Goal: Information Seeking & Learning: Learn about a topic

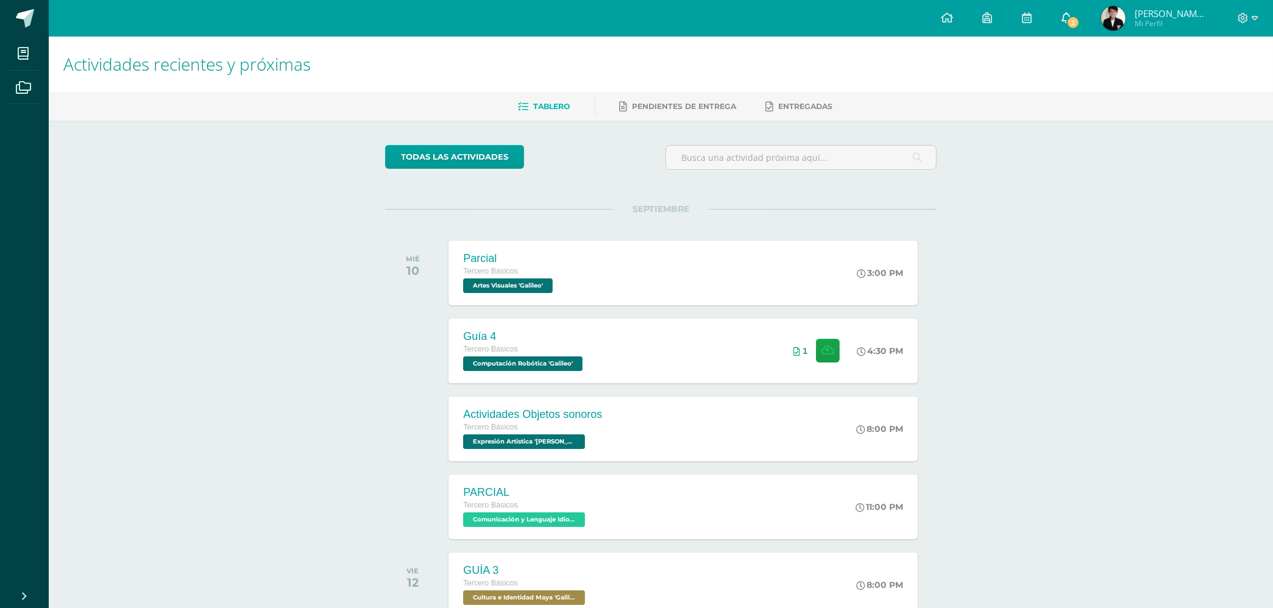
click at [1073, 10] on link "2" at bounding box center [1066, 18] width 39 height 37
drag, startPoint x: 1245, startPoint y: 150, endPoint x: 1286, endPoint y: 150, distance: 40.8
click at [1273, 150] on html "Mis cursos Archivos Cerrar panel Artes Visuales Tercero Básicos "Galileo" Cienc…" at bounding box center [636, 386] width 1273 height 772
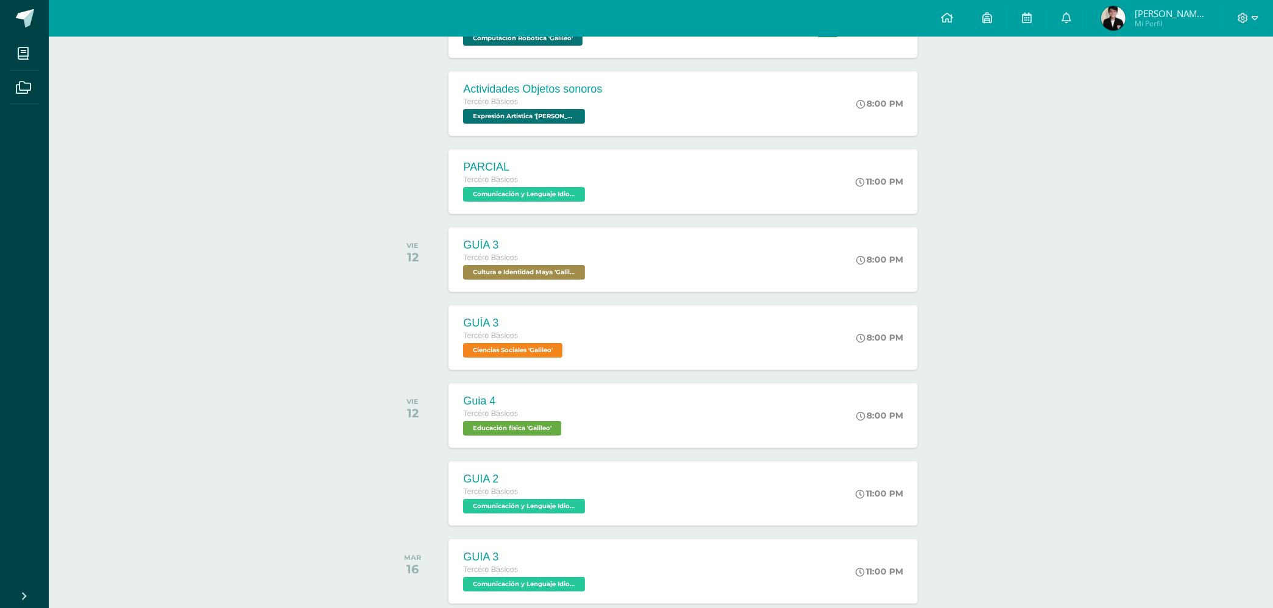
scroll to position [341, 0]
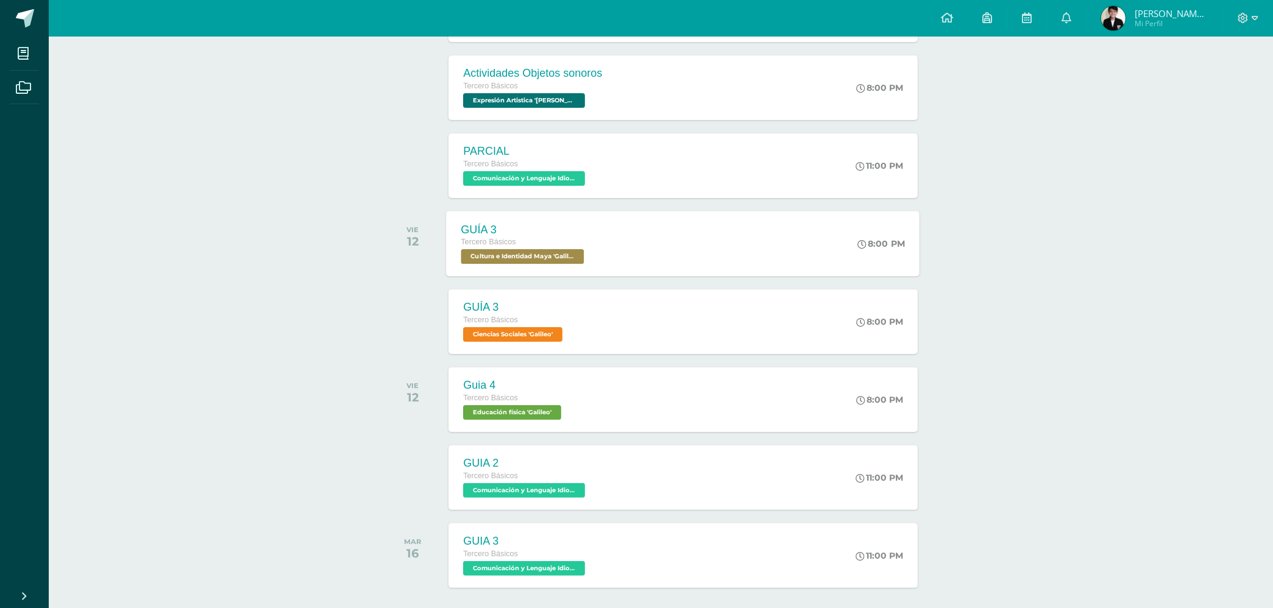
click at [524, 263] on span "Cultura e Identidad Maya 'Galileo'" at bounding box center [522, 256] width 123 height 15
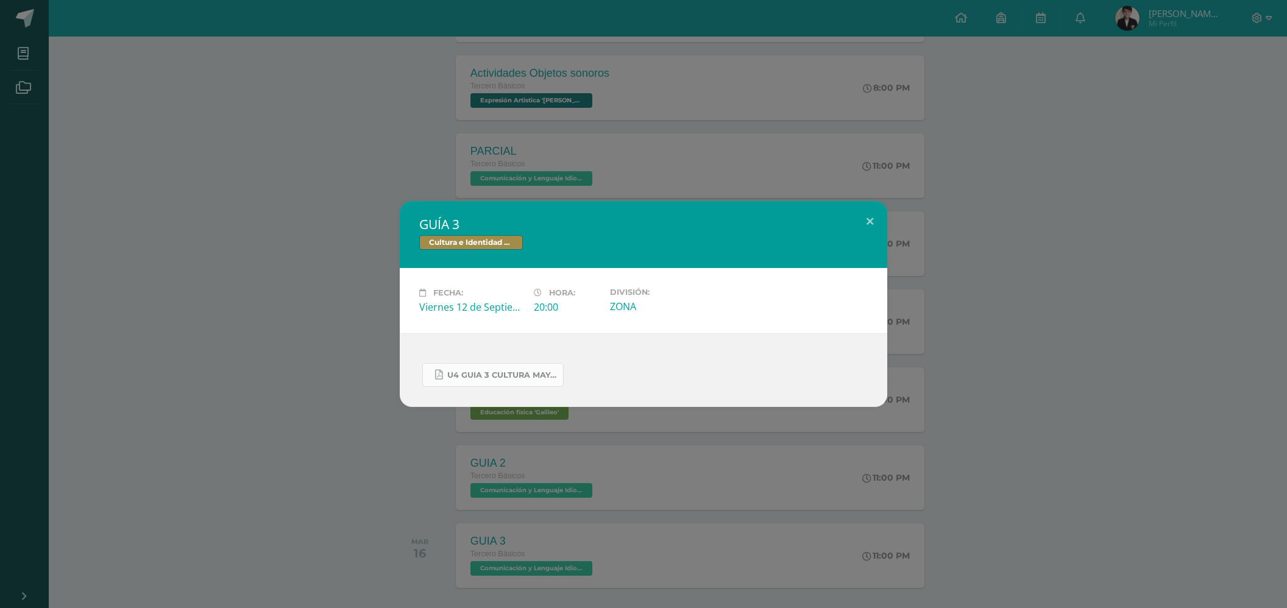
click at [464, 377] on span "U4 GUIA 3 CULTURA MAYA BASICOS.pdf" at bounding box center [502, 376] width 110 height 10
click at [276, 315] on div "GUÍA 3 Cultura e Identidad Maya Fecha: Viernes 12 de Septiembre Hora: 20:00 Div…" at bounding box center [644, 304] width 1278 height 206
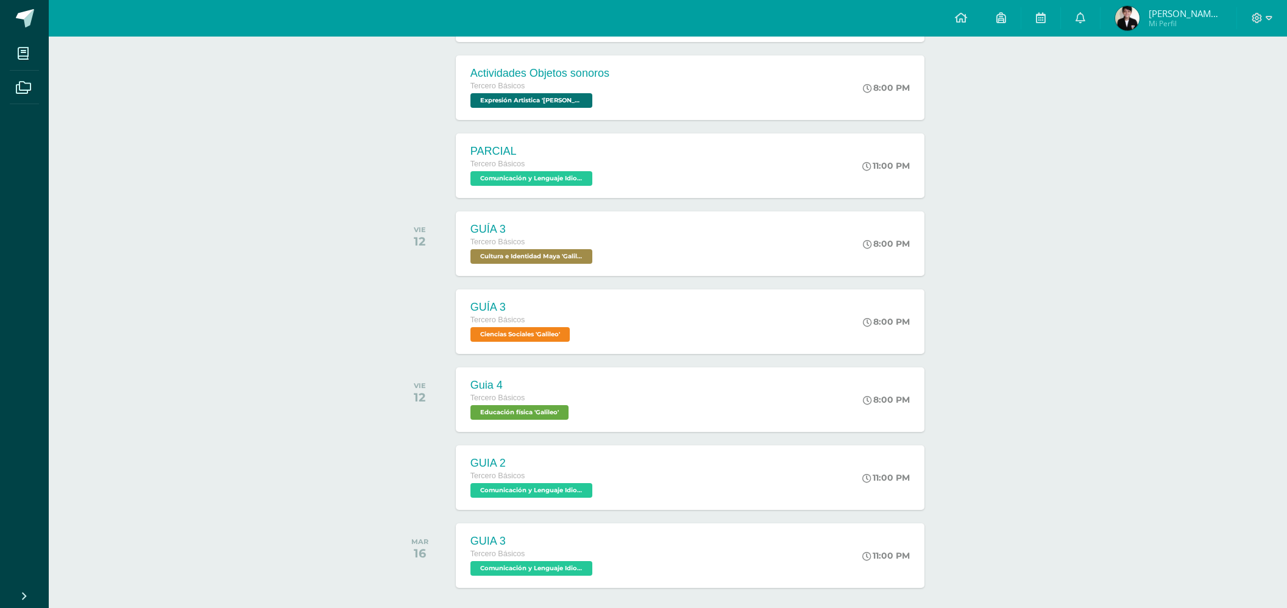
click at [276, 315] on div "GUÍA 3 Cultura e Identidad Maya Fecha: Viernes 12 de Septiembre Hora: 20:00 Div…" at bounding box center [644, 304] width 1278 height 206
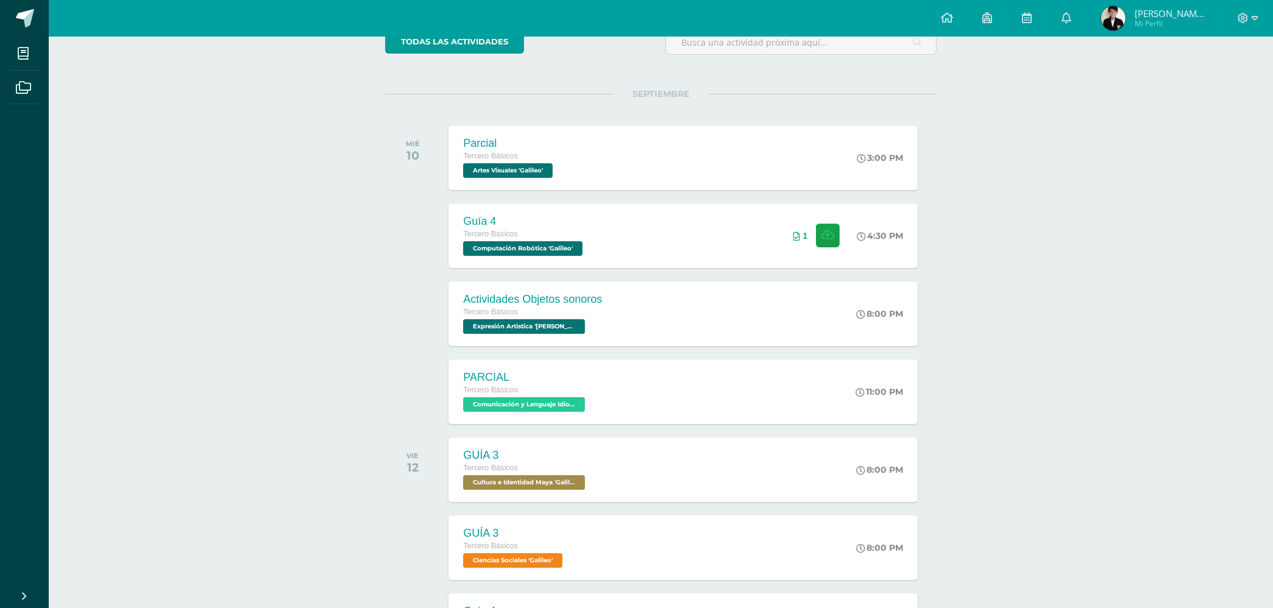
scroll to position [172, 0]
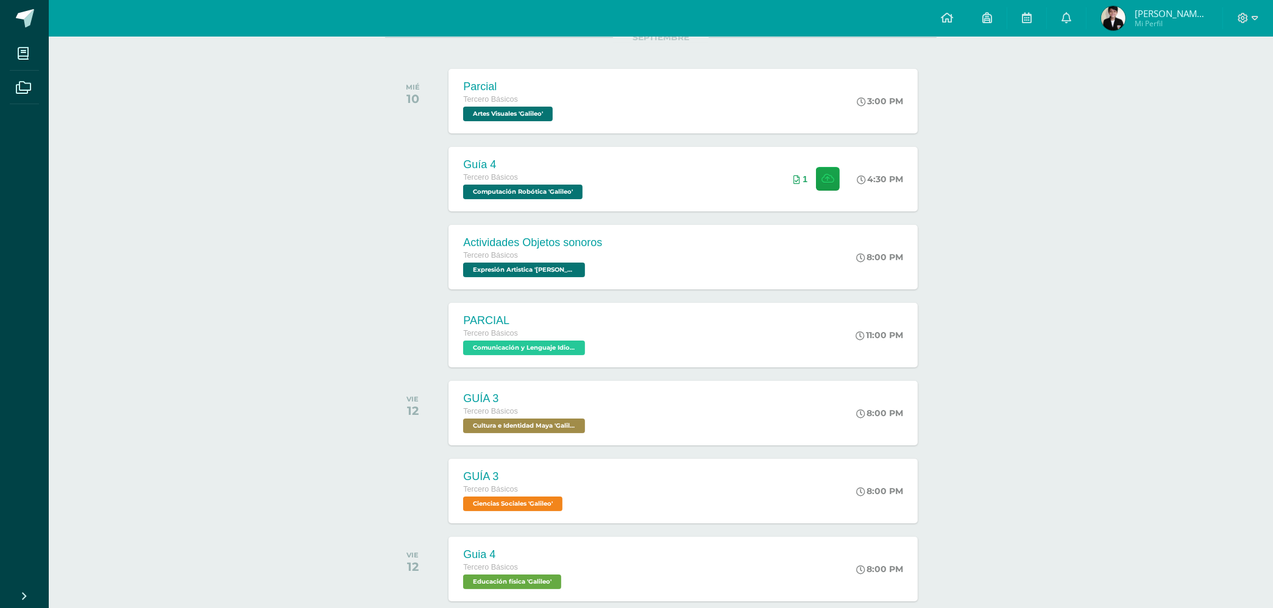
click at [285, 435] on div "Actividades recientes y próximas Tablero Pendientes de entrega Entregadas todas…" at bounding box center [661, 346] width 1225 height 962
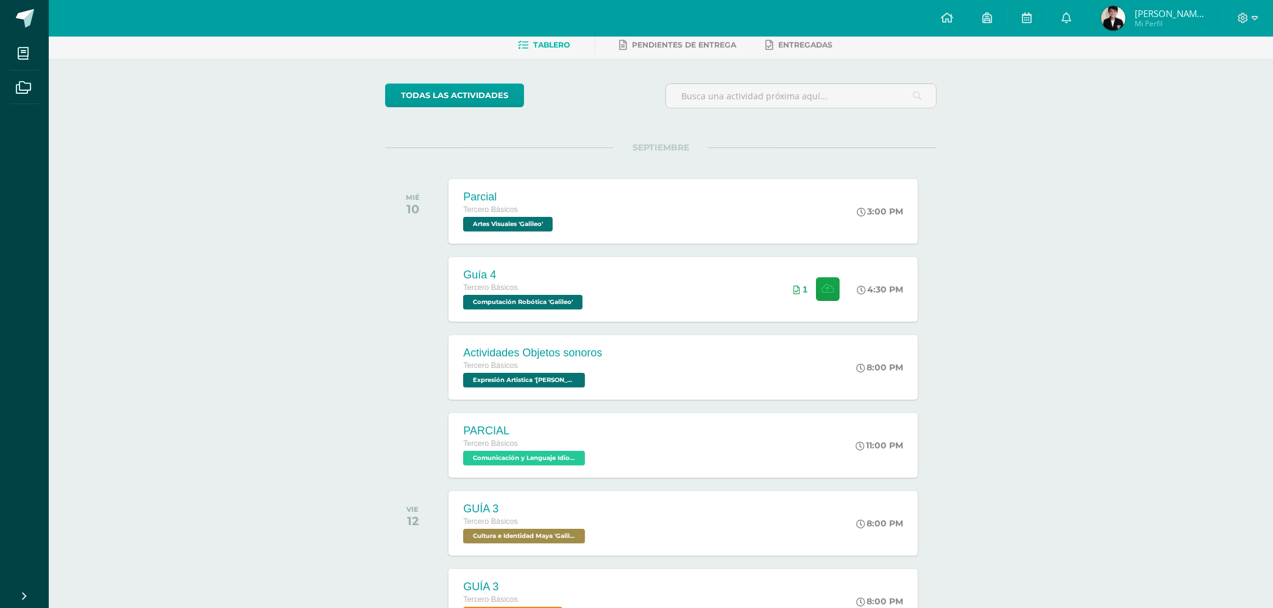
click at [125, 288] on div "Actividades recientes y próximas Tablero Pendientes de entrega Entregadas todas…" at bounding box center [661, 456] width 1225 height 962
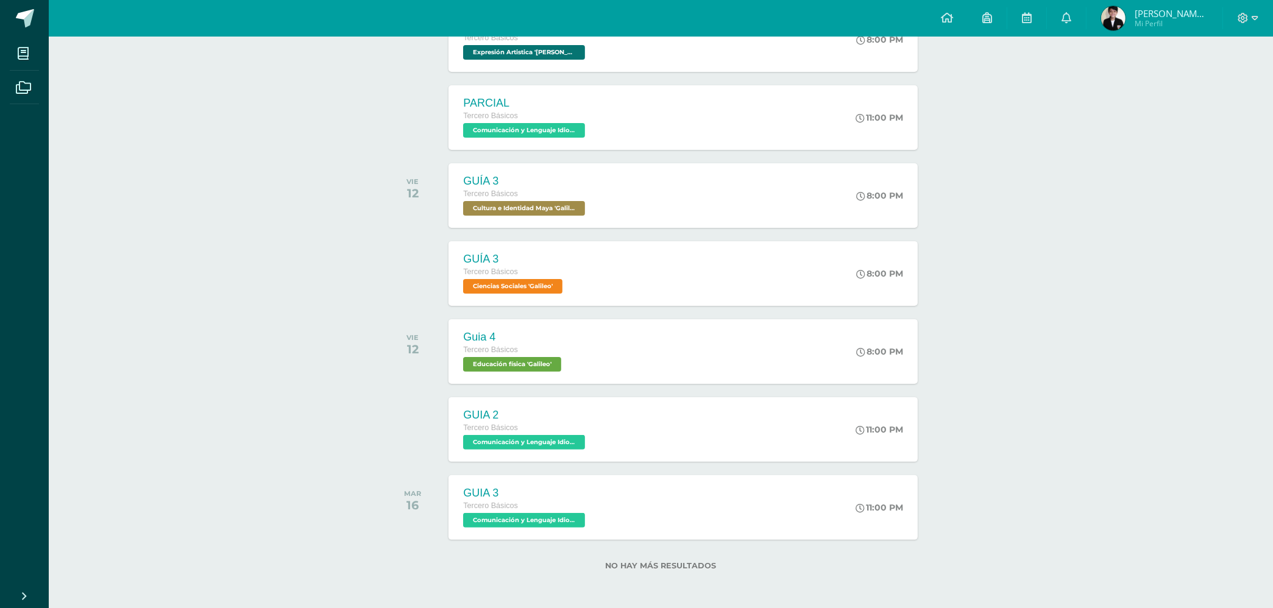
scroll to position [391, 0]
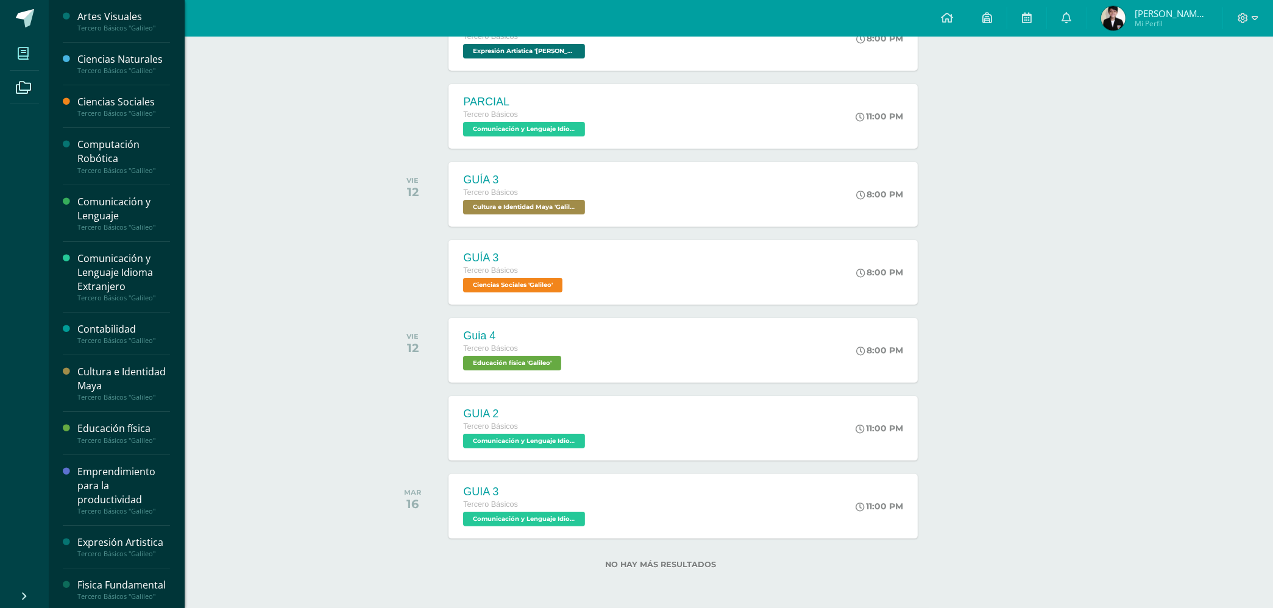
click at [15, 45] on span at bounding box center [23, 53] width 27 height 27
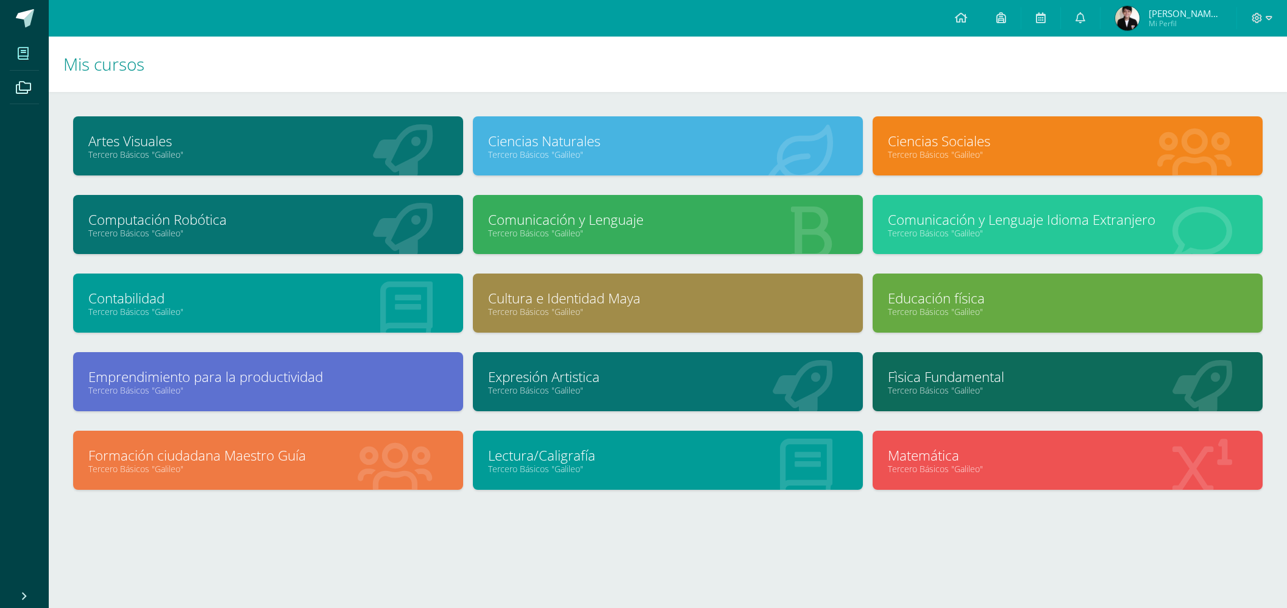
click at [316, 355] on div "Emprendimiento para la productividad Tercero Básicos "Galileo"" at bounding box center [268, 381] width 390 height 59
click at [316, 368] on link "Emprendimiento para la productividad" at bounding box center [268, 377] width 360 height 19
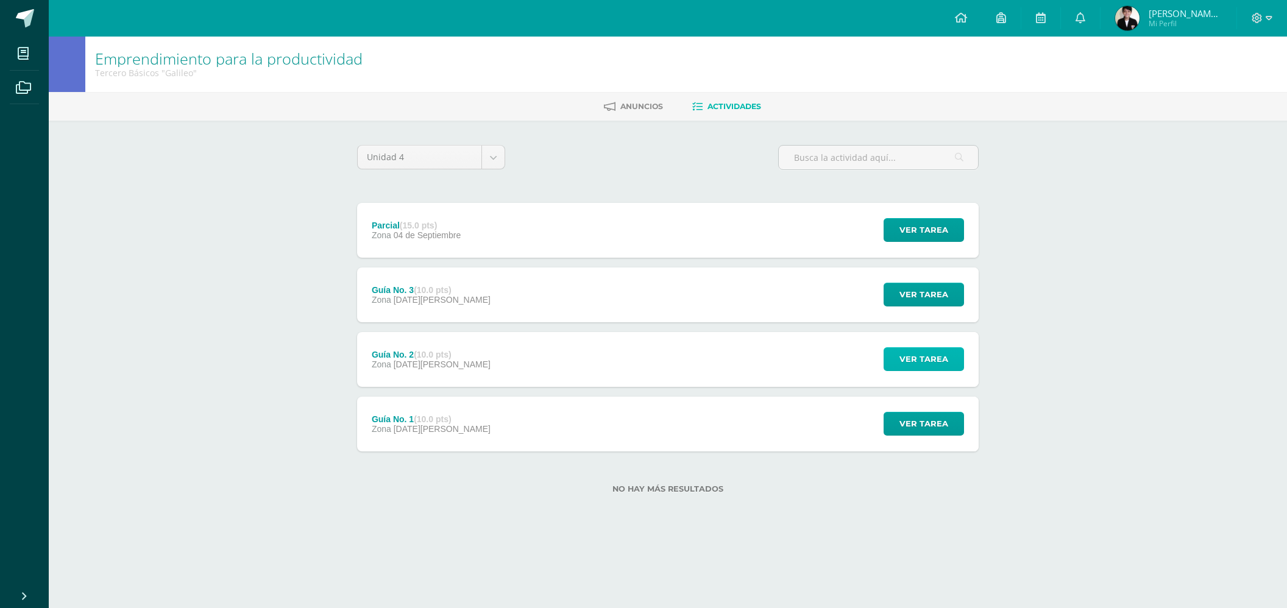
click at [924, 358] on span "Ver tarea" at bounding box center [924, 359] width 49 height 23
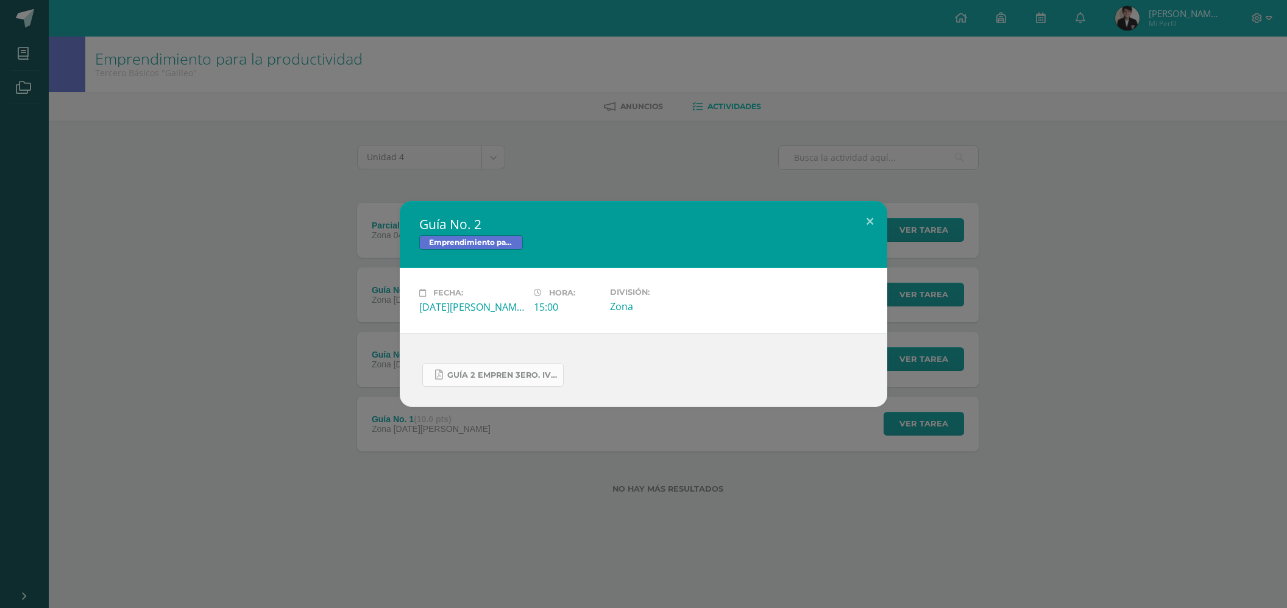
click at [518, 371] on span "GUÍA 2 EMPREN 3ERO. IV BIM.pdf" at bounding box center [502, 376] width 110 height 10
click at [188, 255] on div "Guía No. 2 Emprendimiento para la productividad Fecha: [DATE][PERSON_NAME] Hora…" at bounding box center [644, 304] width 1278 height 206
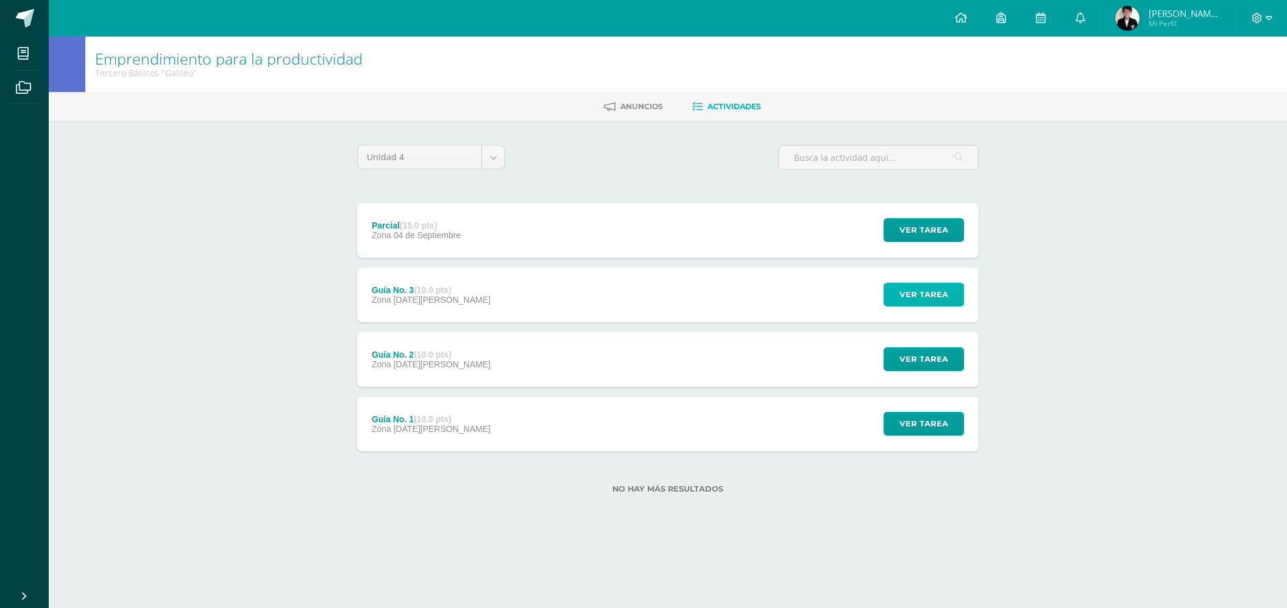
click at [920, 285] on span "Ver tarea" at bounding box center [924, 294] width 49 height 23
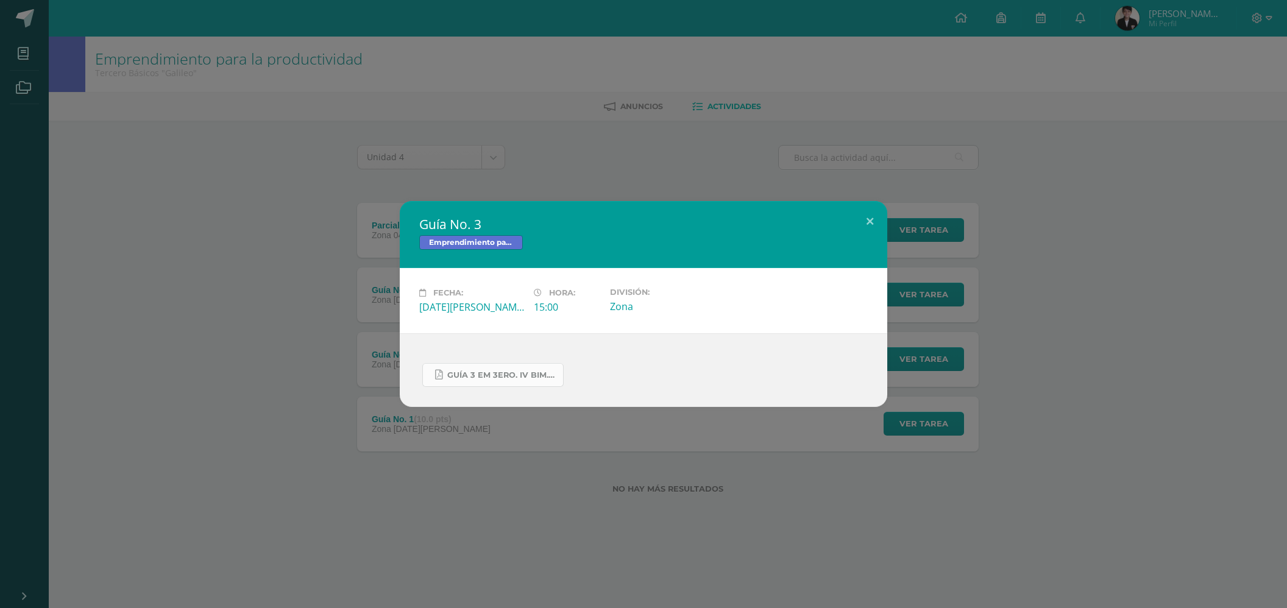
click at [460, 380] on link "GUÍA 3 EM 3ERO. IV BIM.docx.pdf" at bounding box center [492, 375] width 141 height 24
click at [218, 425] on div "Guía No. 3 Emprendimiento para la productividad Fecha: Viernes 29 de Agosto Hor…" at bounding box center [643, 304] width 1287 height 608
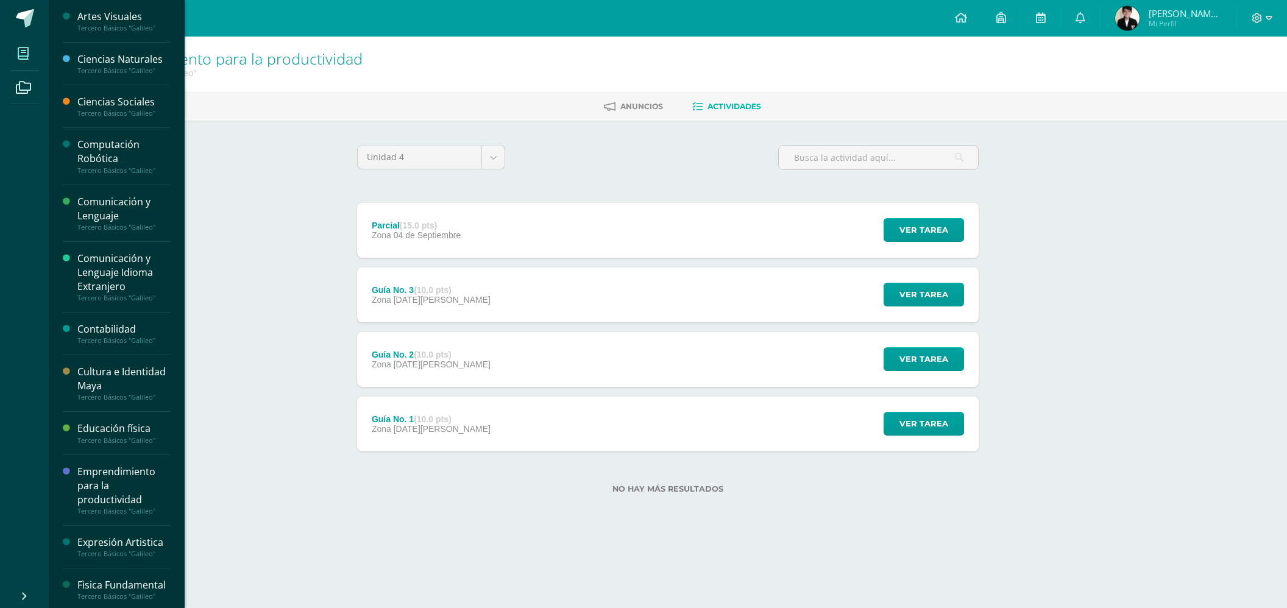
click at [20, 55] on icon at bounding box center [23, 54] width 11 height 12
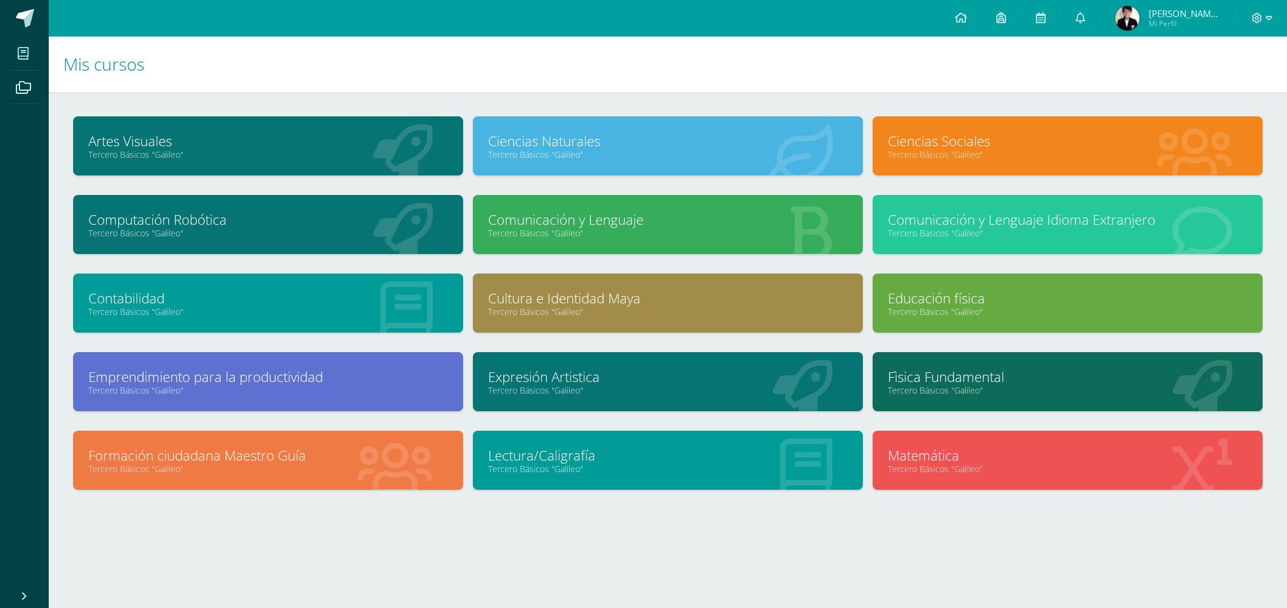
click at [54, 415] on div "Artes Visuales Tercero Básicos "Galileo" Ciencias Naturales Tercero Básicos "Ga…" at bounding box center [668, 339] width 1239 height 494
click at [26, 22] on span at bounding box center [25, 18] width 18 height 18
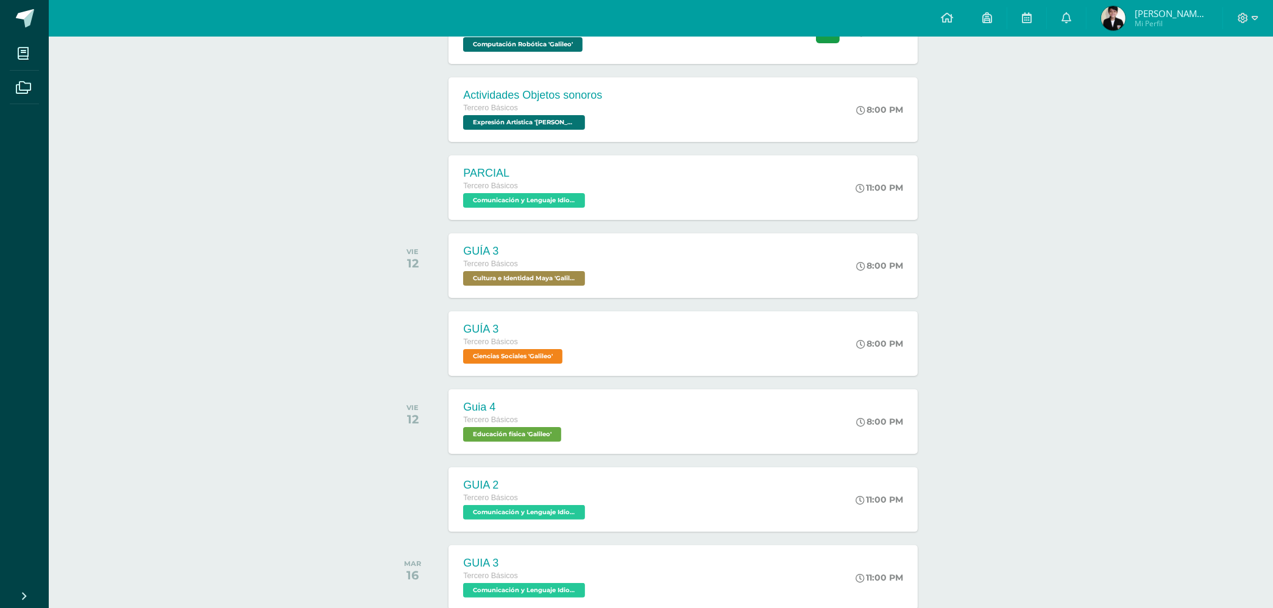
scroll to position [318, 0]
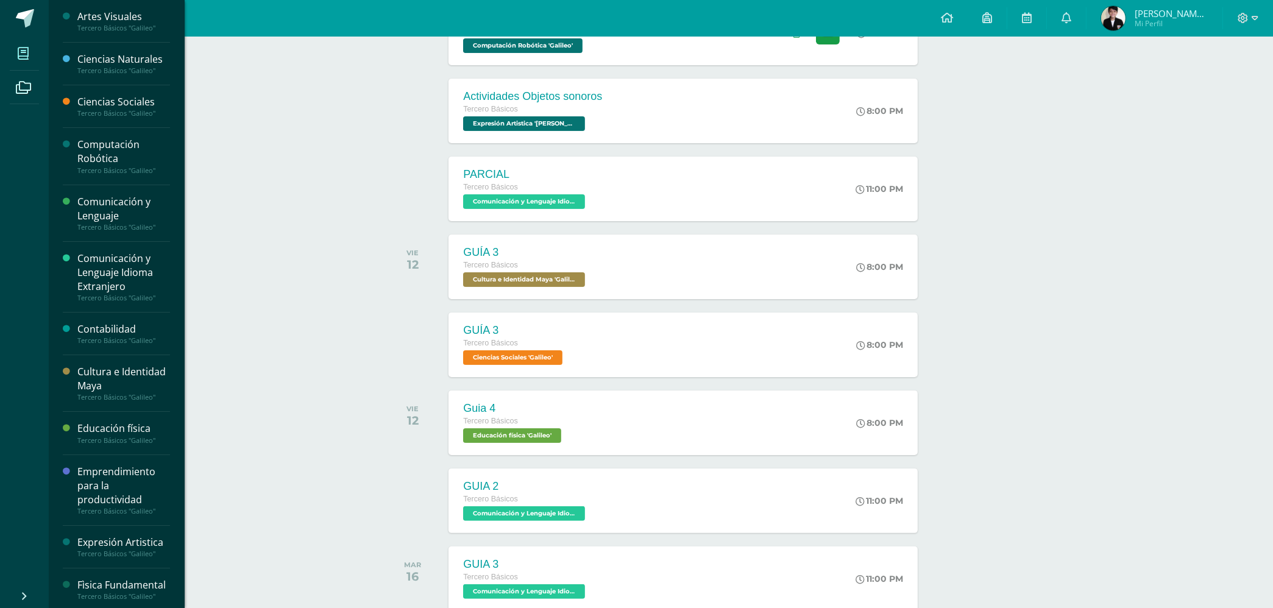
click at [30, 44] on span at bounding box center [23, 53] width 27 height 27
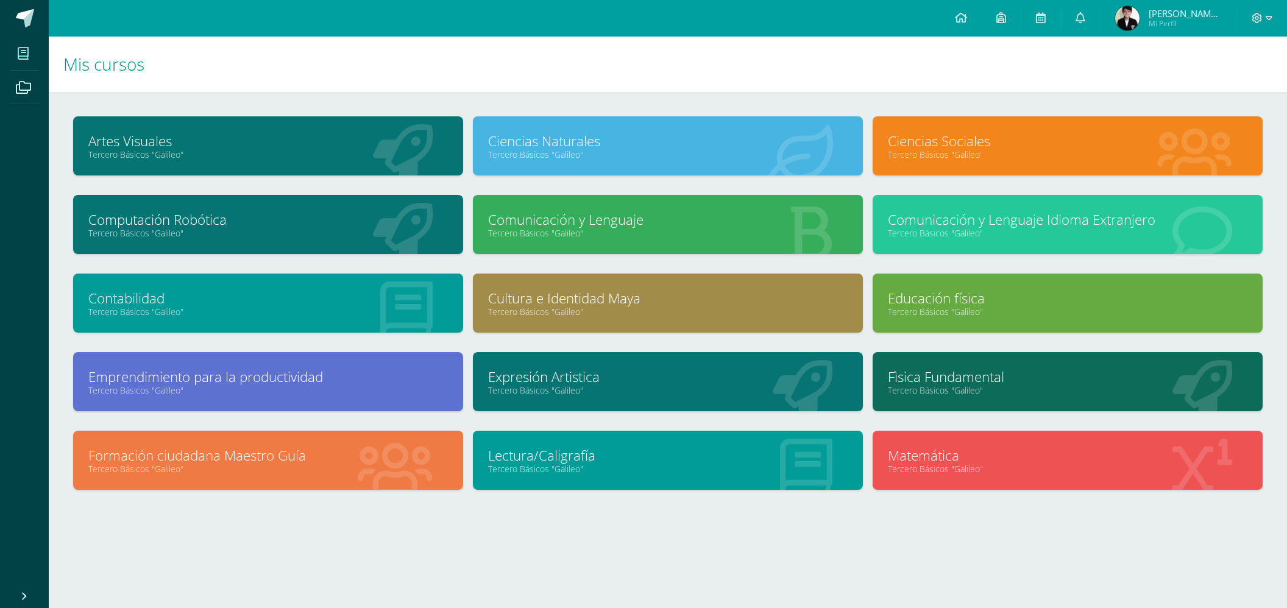
click at [29, 63] on span at bounding box center [23, 53] width 27 height 27
click at [537, 237] on div "Comunicación y Lenguaje Tercero Básicos "Galileo"" at bounding box center [668, 224] width 390 height 59
click at [557, 227] on link "Tercero Básicos "Galileo"" at bounding box center [668, 233] width 360 height 12
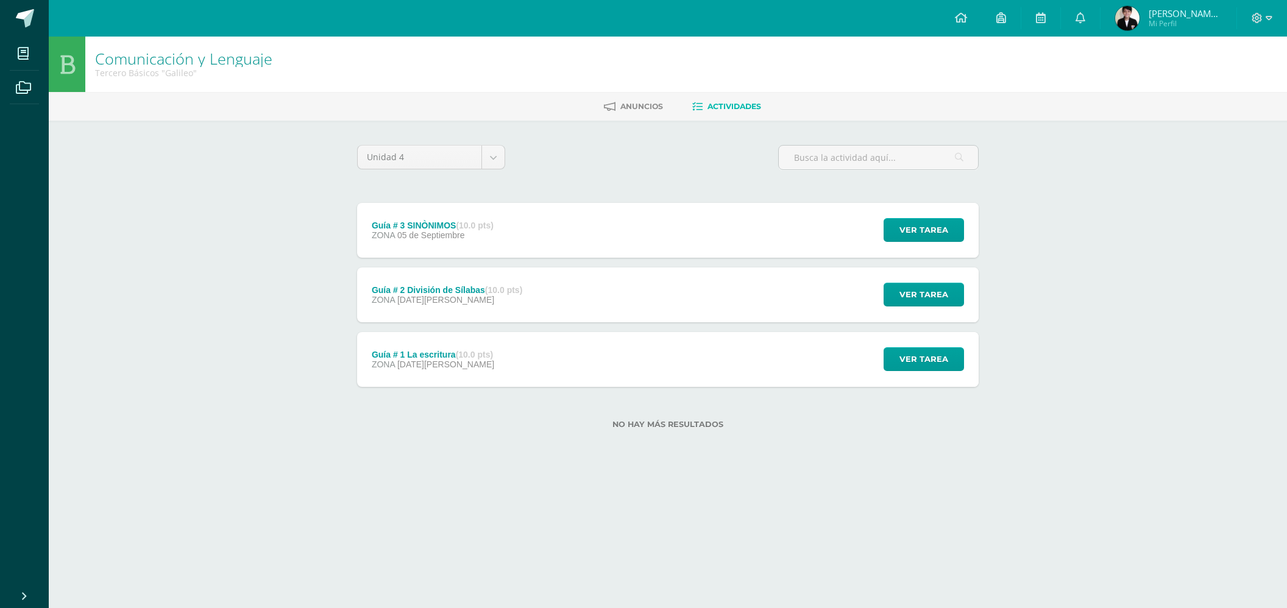
click at [569, 253] on div "Guía # 3 SINÒNIMOS (10.0 pts) ZONA [DATE][GEOGRAPHIC_DATA] Ver tarea Guía # 3 S…" at bounding box center [668, 230] width 622 height 55
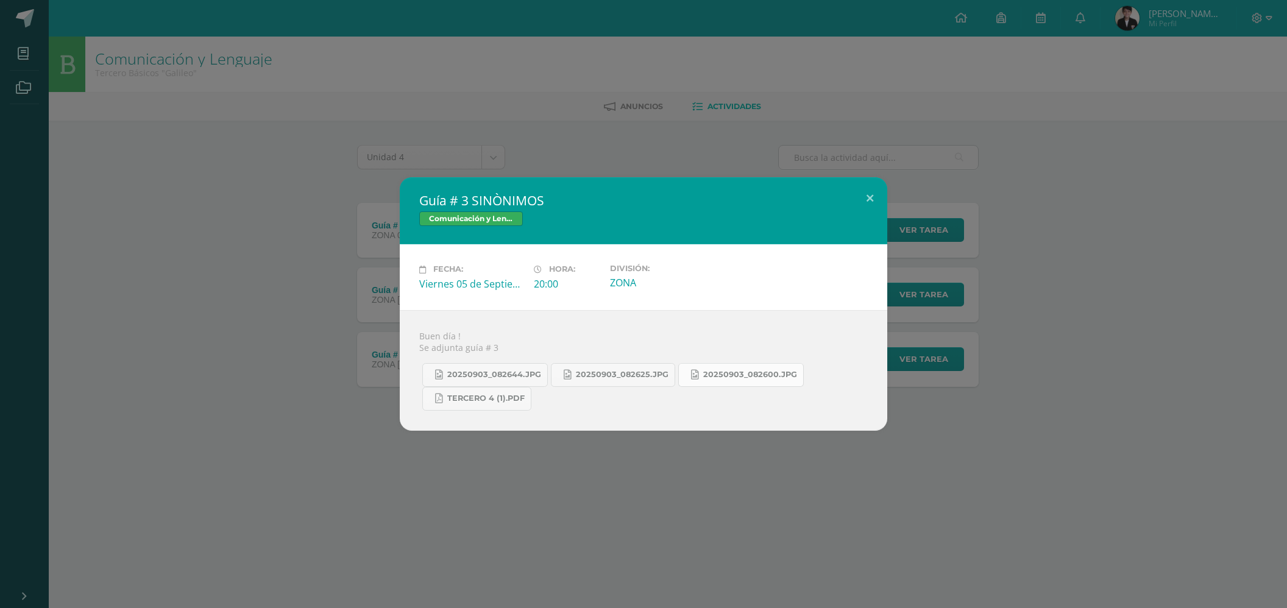
click at [696, 368] on link "20250903_082600.jpg" at bounding box center [741, 375] width 126 height 24
click at [477, 394] on span "Tercero 4 (1).pdf" at bounding box center [485, 399] width 77 height 10
click at [519, 371] on span "20250903_082644.jpg" at bounding box center [494, 375] width 94 height 10
click at [698, 377] on link "20250903_082600.jpg" at bounding box center [741, 375] width 126 height 24
click at [596, 371] on span "20250903_082625.jpg" at bounding box center [622, 375] width 93 height 10
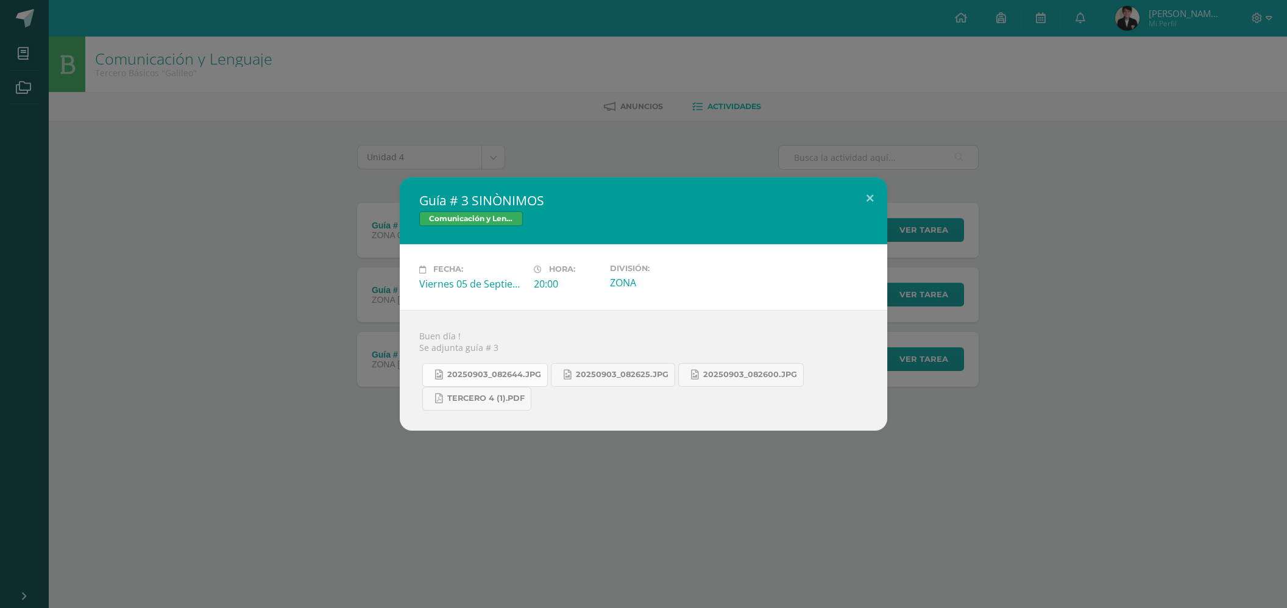
click at [502, 385] on link "20250903_082644.jpg" at bounding box center [485, 375] width 126 height 24
click at [489, 380] on link "20250903_082644.jpg" at bounding box center [485, 375] width 126 height 24
